Goal: Task Accomplishment & Management: Use online tool/utility

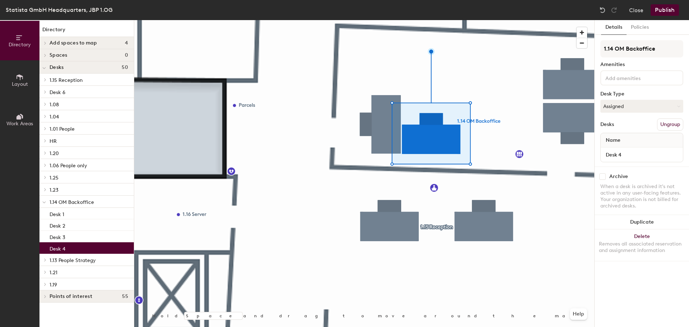
click at [656, 10] on button "Publish" at bounding box center [664, 9] width 28 height 11
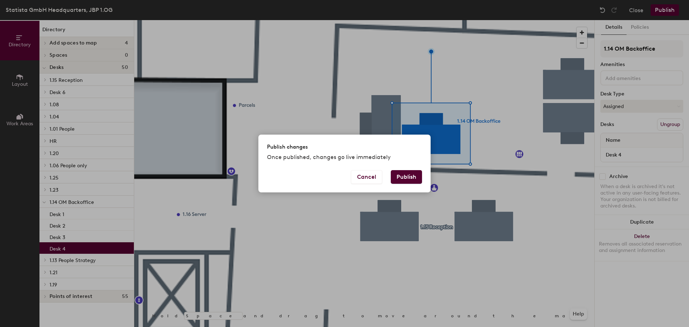
click at [406, 174] on button "Publish" at bounding box center [406, 177] width 31 height 14
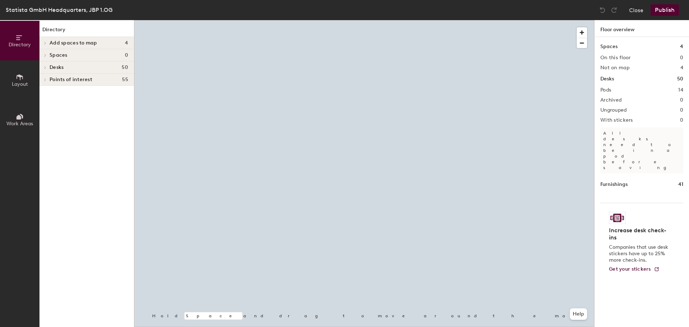
click at [19, 86] on span "Layout" at bounding box center [20, 84] width 16 height 6
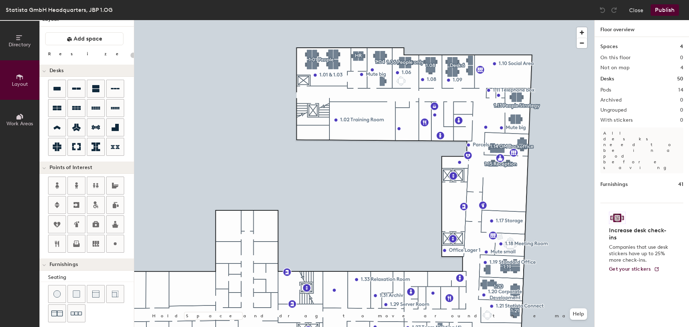
scroll to position [11, 0]
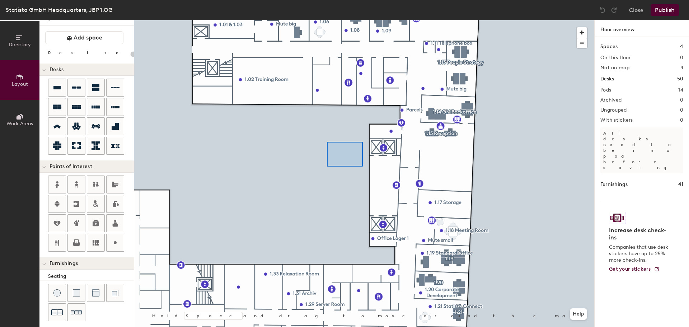
click at [344, 20] on div at bounding box center [364, 20] width 460 height 0
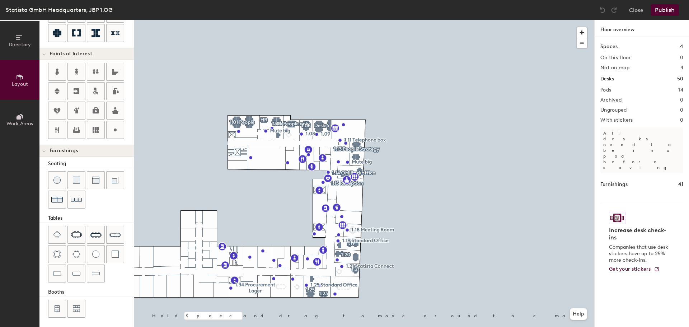
scroll to position [126, 0]
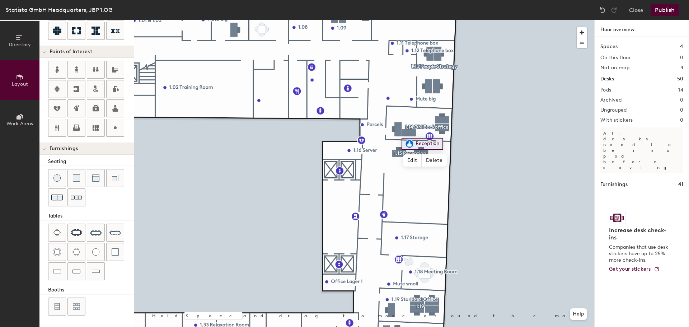
click at [492, 20] on div at bounding box center [364, 20] width 460 height 0
type input "20"
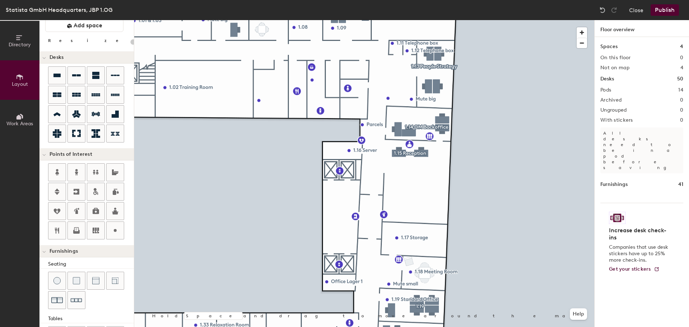
scroll to position [0, 0]
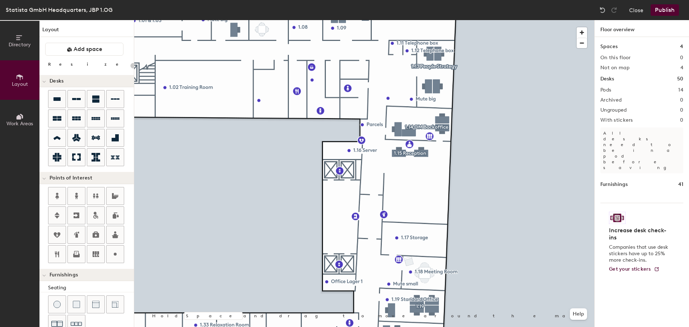
click at [79, 70] on div "Layout Add space Resize Desks Points of Interest Furnishings Seating Tables Boo…" at bounding box center [86, 173] width 94 height 307
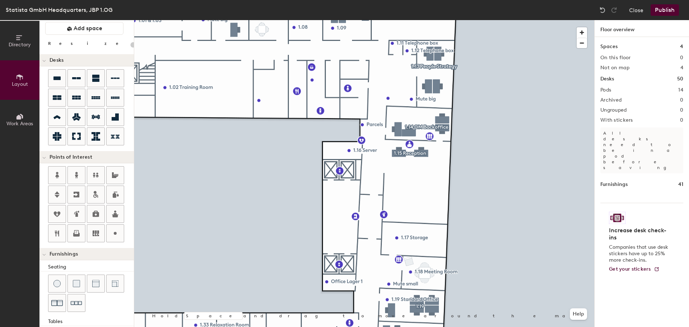
scroll to position [20, 0]
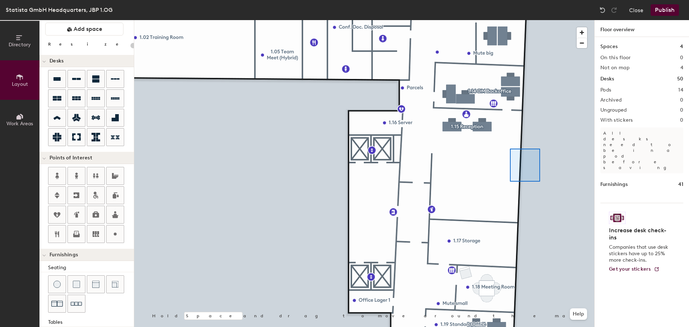
click at [511, 20] on div at bounding box center [364, 20] width 460 height 0
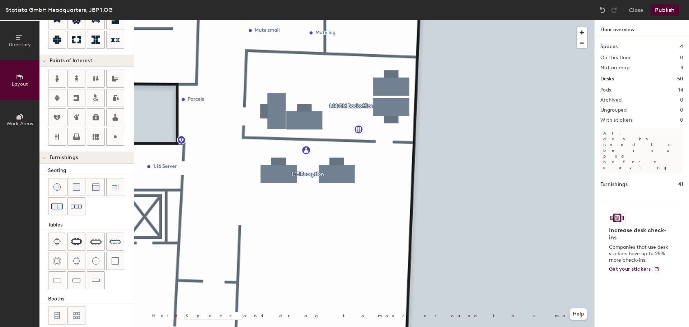
scroll to position [126, 0]
